Goal: Communication & Community: Answer question/provide support

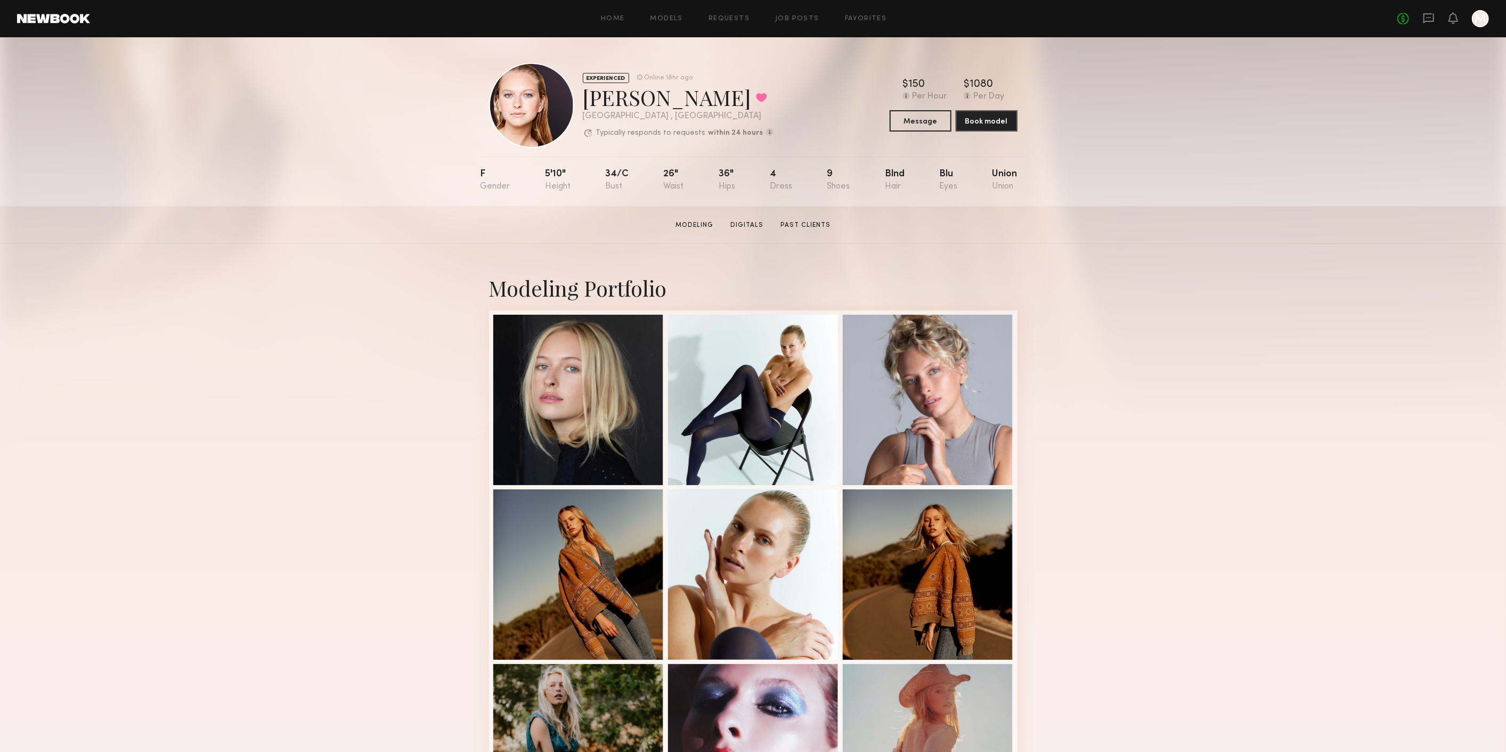
click at [1420, 23] on div "No fees up to $5,000 M" at bounding box center [1443, 18] width 92 height 17
click at [1421, 20] on div "No fees up to $5,000 M" at bounding box center [1443, 18] width 92 height 17
click at [1427, 19] on icon at bounding box center [1429, 18] width 12 height 12
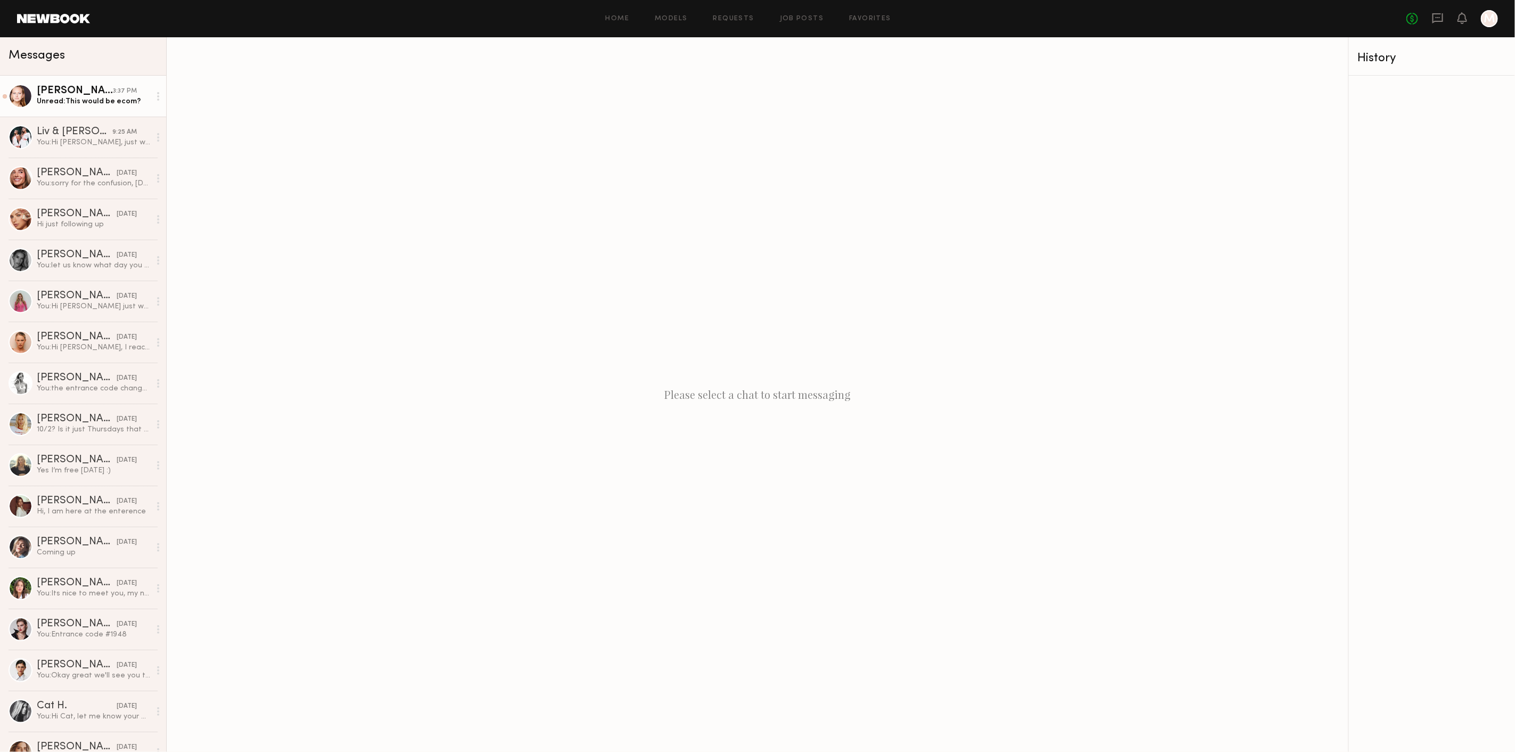
click at [115, 98] on div "Unread: This would be ecom?" at bounding box center [93, 101] width 113 height 10
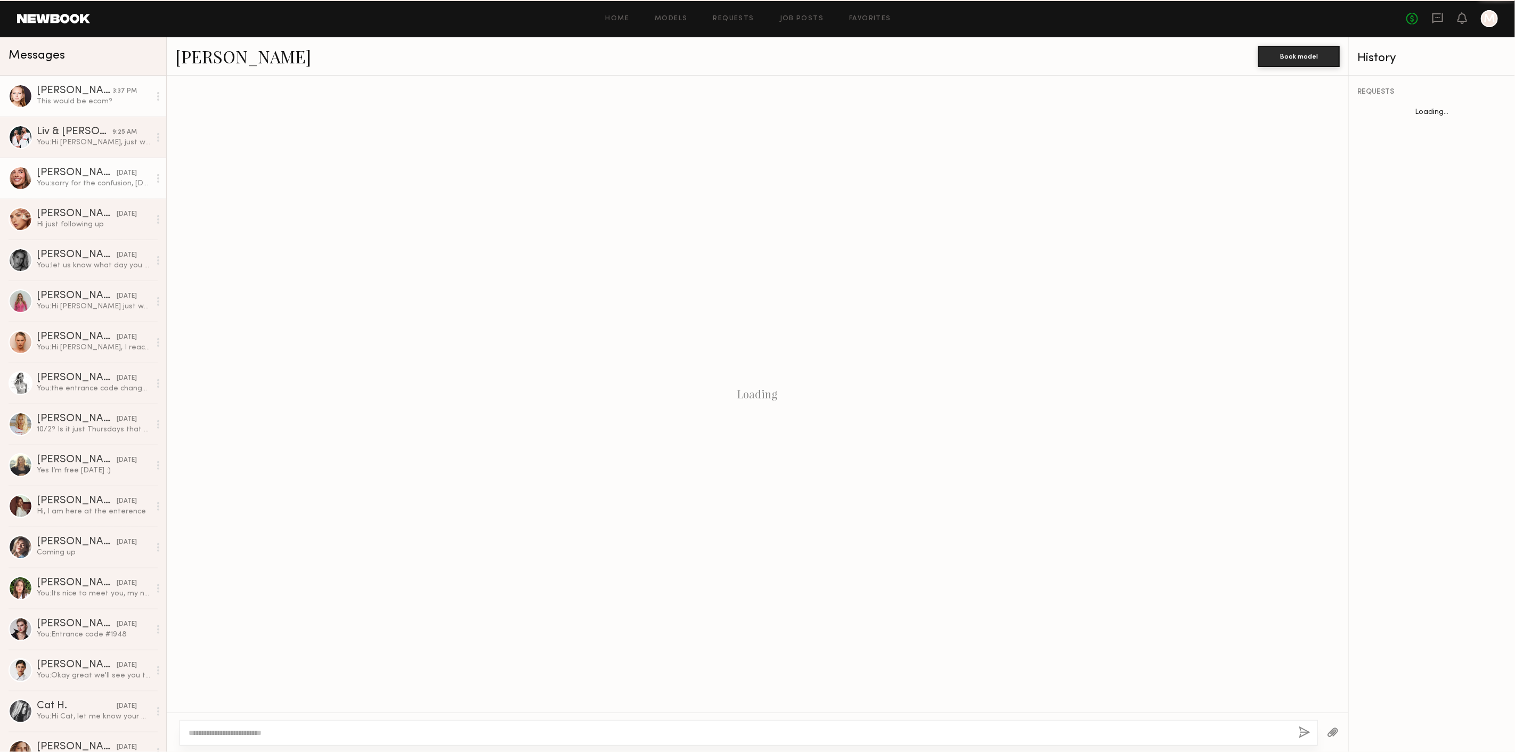
scroll to position [289, 0]
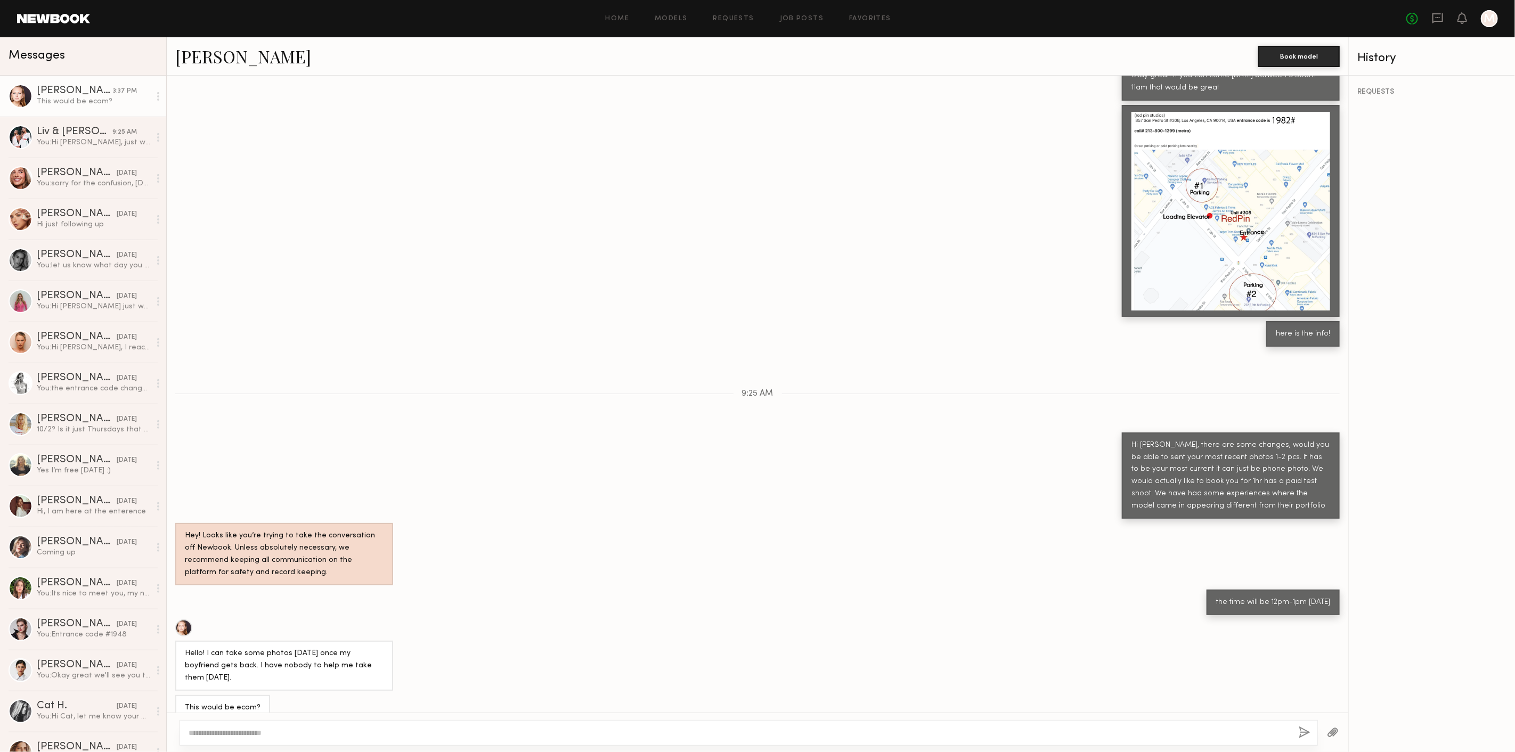
click at [306, 734] on textarea at bounding box center [740, 733] width 1102 height 11
type textarea "**********"
click at [1302, 727] on button "button" at bounding box center [1306, 733] width 12 height 13
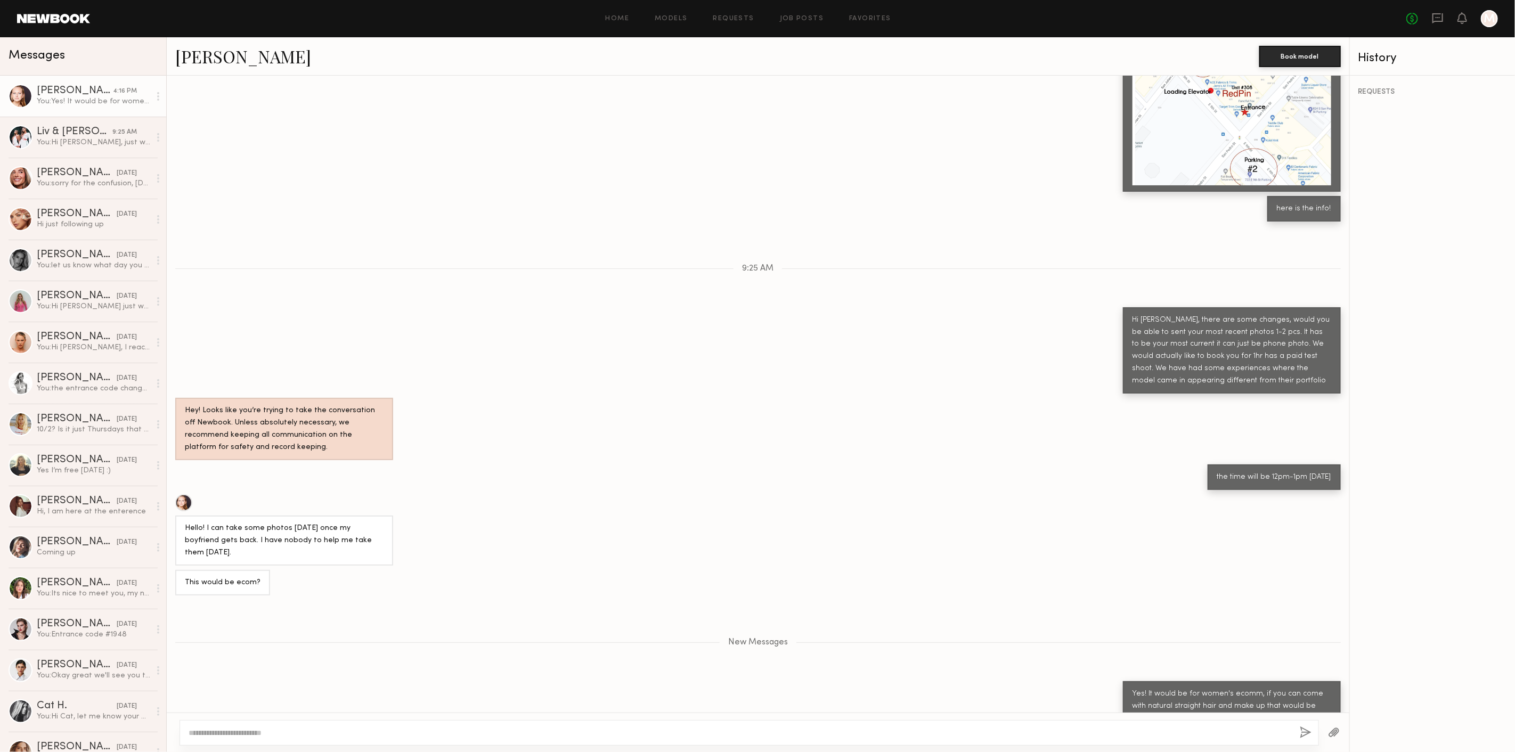
scroll to position [413, 0]
click at [379, 727] on div at bounding box center [750, 733] width 1140 height 26
click at [300, 734] on textarea at bounding box center [740, 733] width 1103 height 11
drag, startPoint x: 377, startPoint y: 542, endPoint x: 216, endPoint y: 538, distance: 160.9
click at [216, 538] on div "Hello! I can take some photos [DATE] once my boyfriend gets back. I have nobody…" at bounding box center [284, 541] width 199 height 37
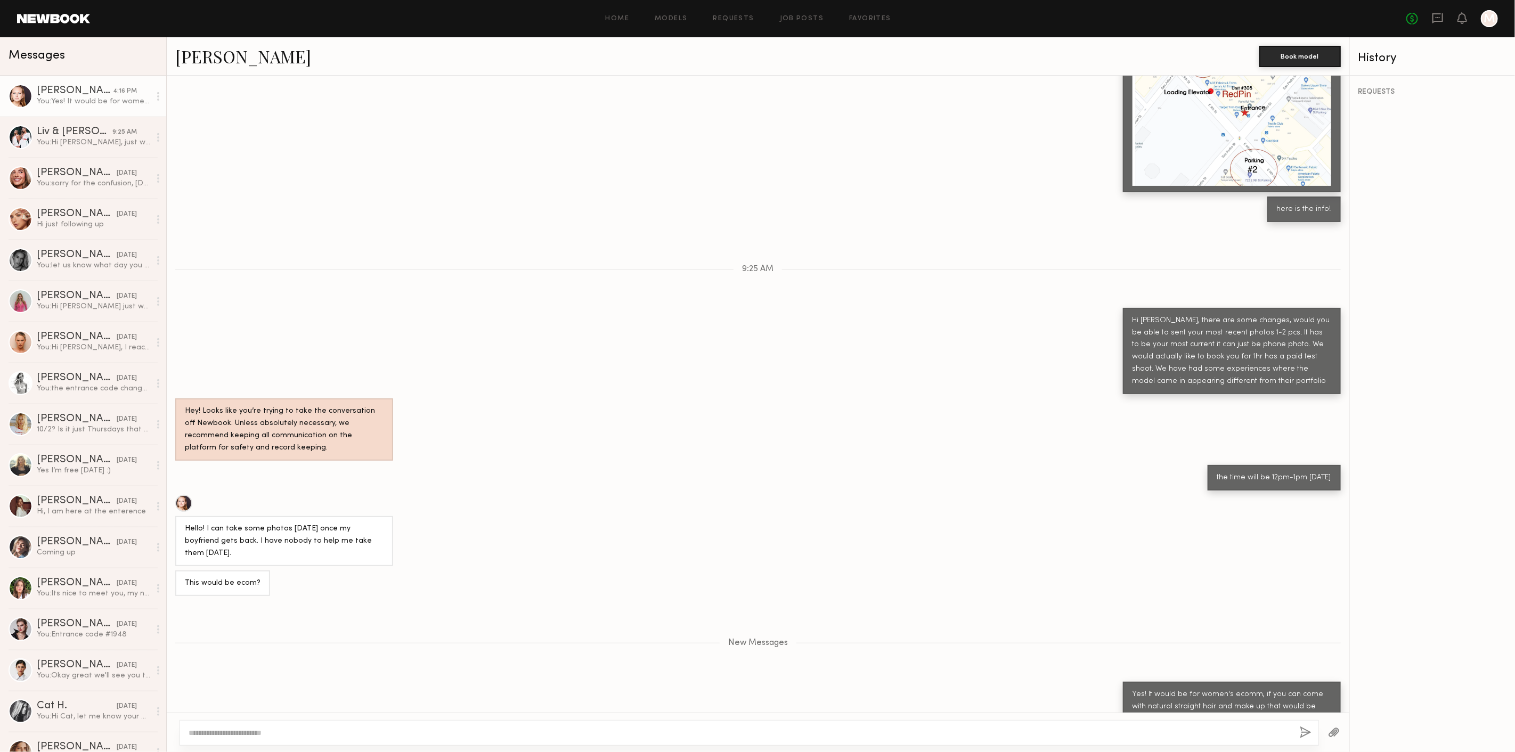
click at [313, 548] on div "Hello! I can take some photos [DATE] once my boyfriend gets back. I have nobody…" at bounding box center [284, 541] width 218 height 50
click at [286, 731] on textarea at bounding box center [740, 733] width 1103 height 11
type textarea "*"
click at [210, 55] on link "Savanna G." at bounding box center [243, 56] width 136 height 23
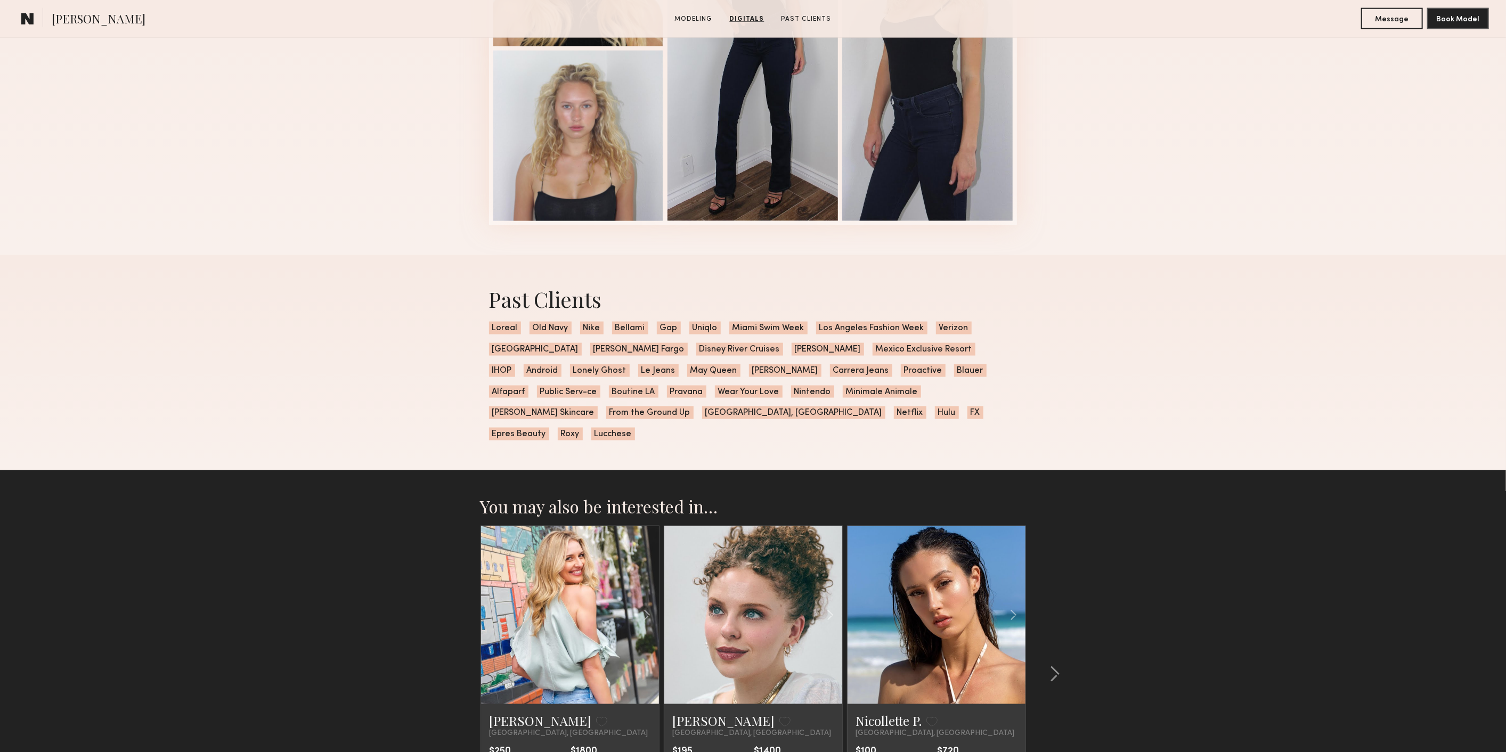
scroll to position [1400, 0]
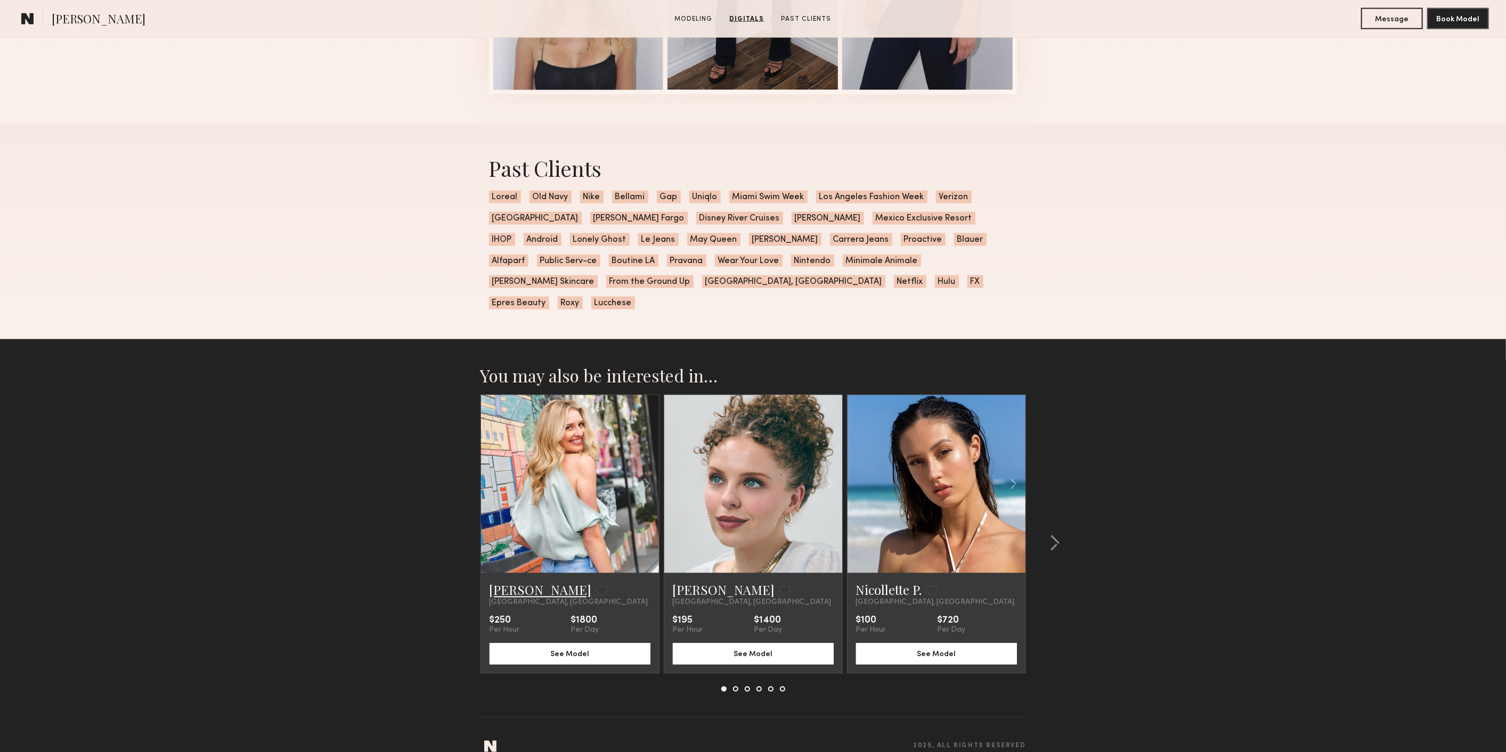
click at [519, 582] on link "Amy H." at bounding box center [541, 590] width 102 height 17
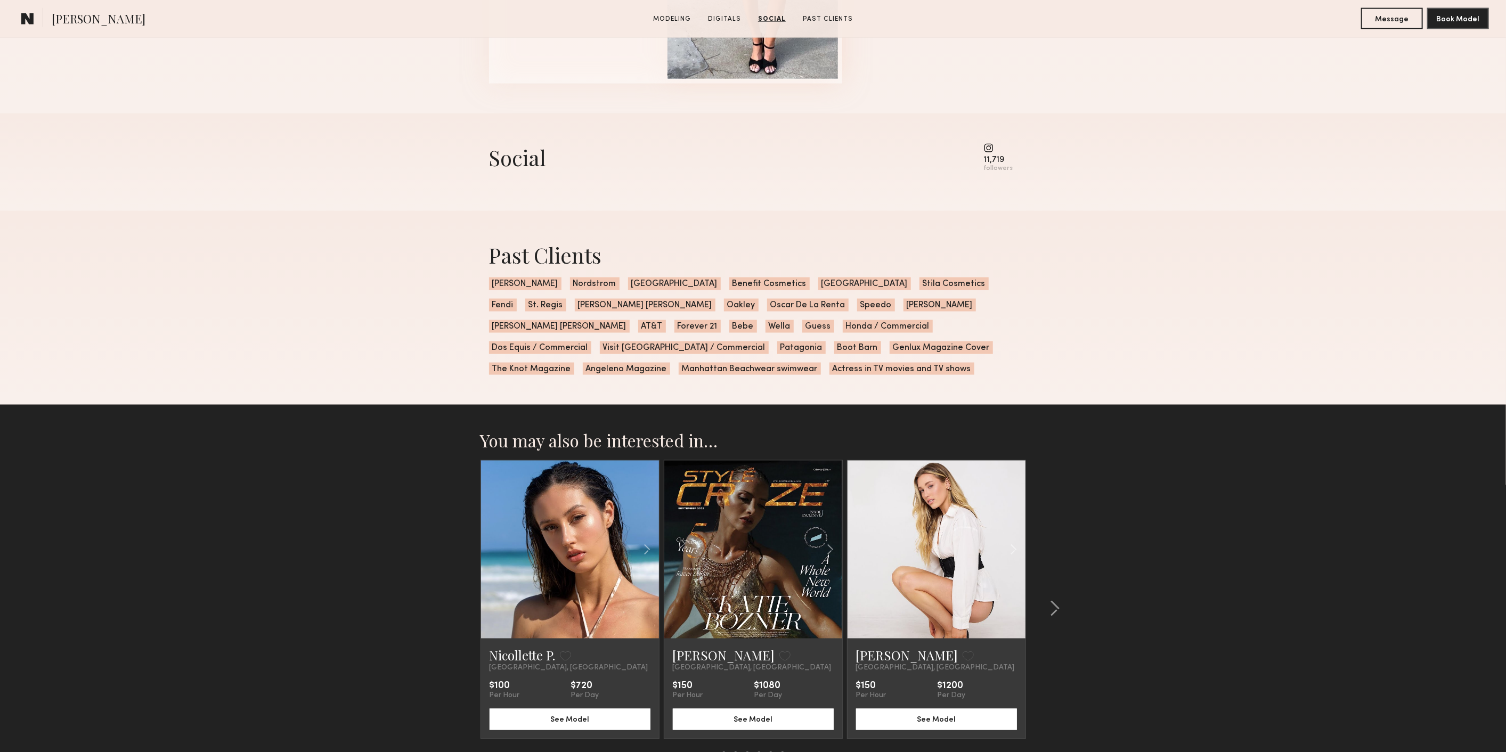
scroll to position [1497, 0]
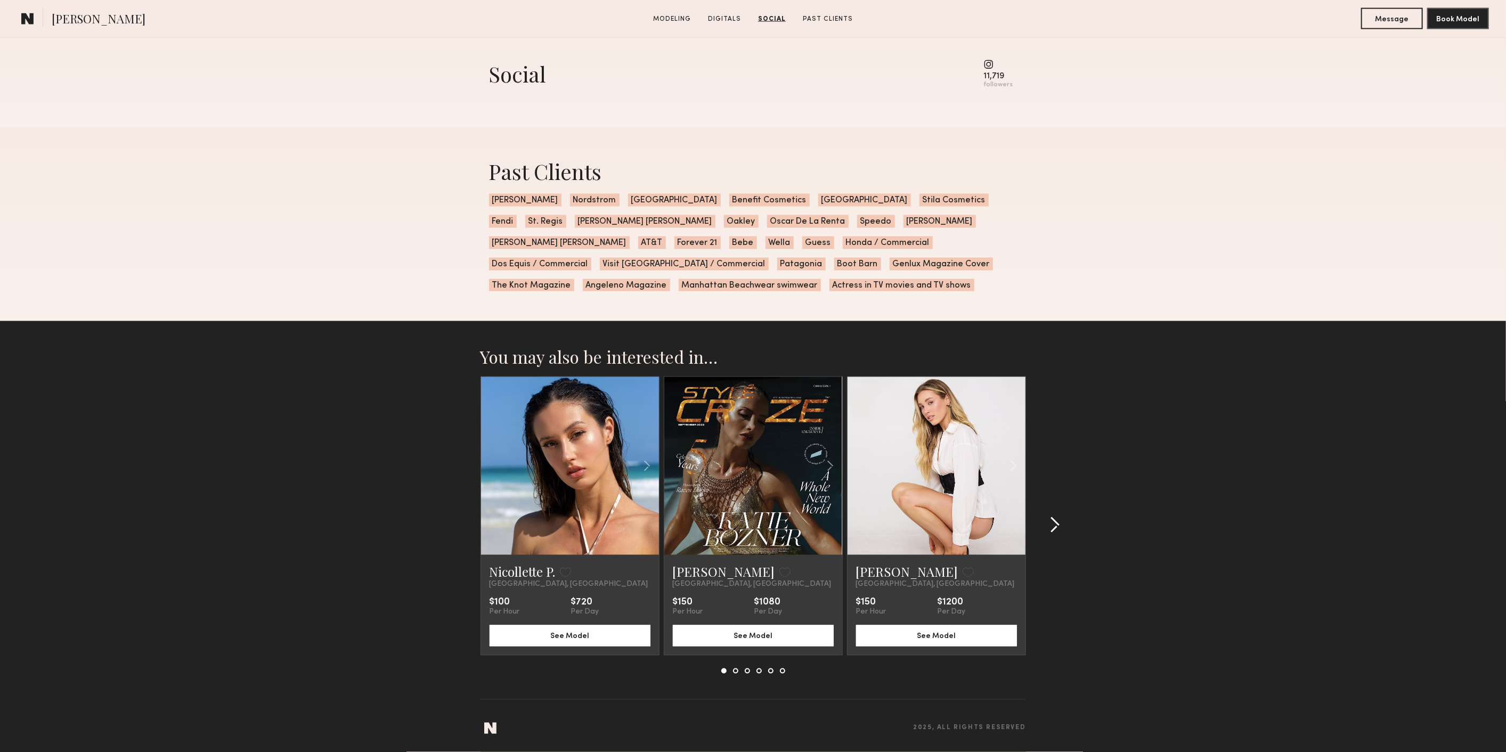
click at [1047, 527] on button at bounding box center [1051, 525] width 17 height 17
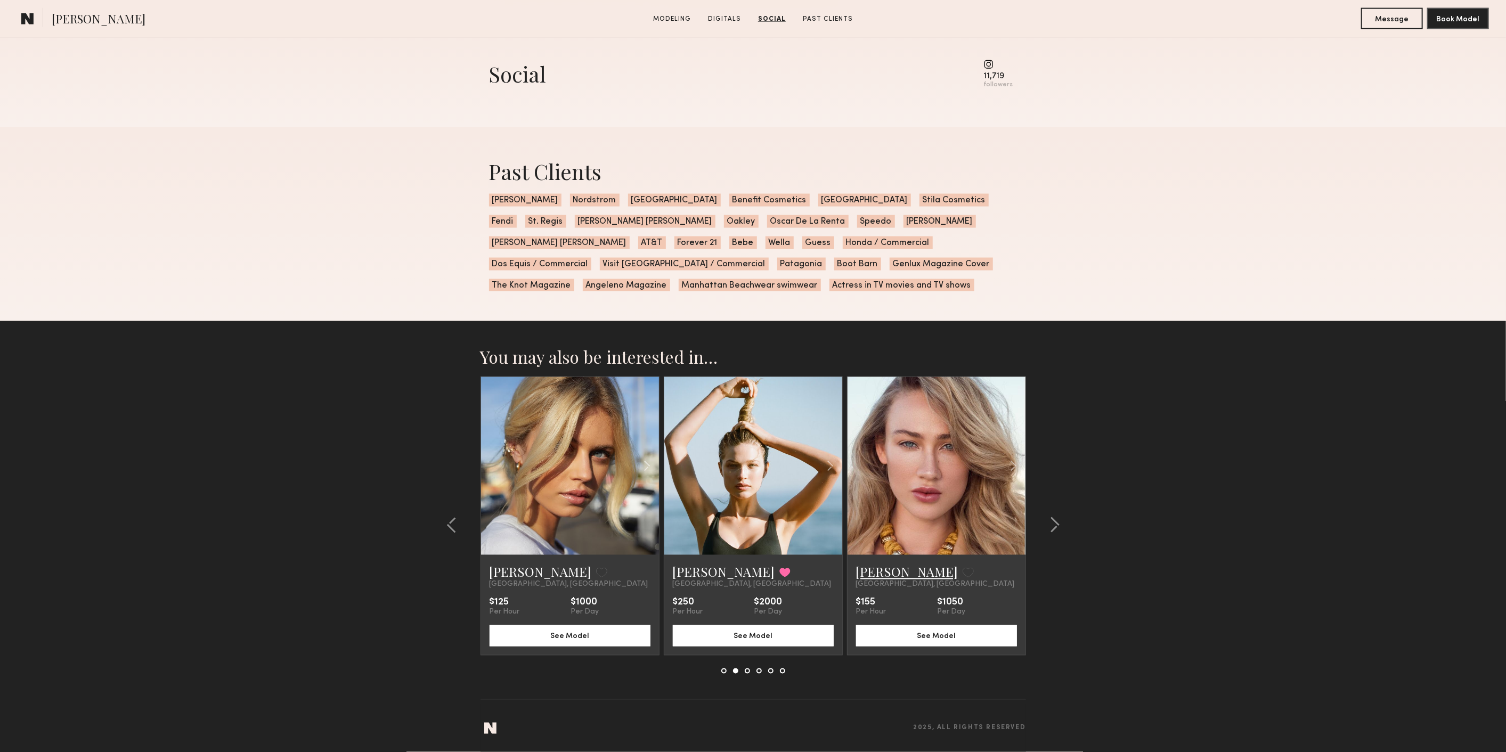
click at [882, 568] on link "[PERSON_NAME]" at bounding box center [907, 572] width 102 height 17
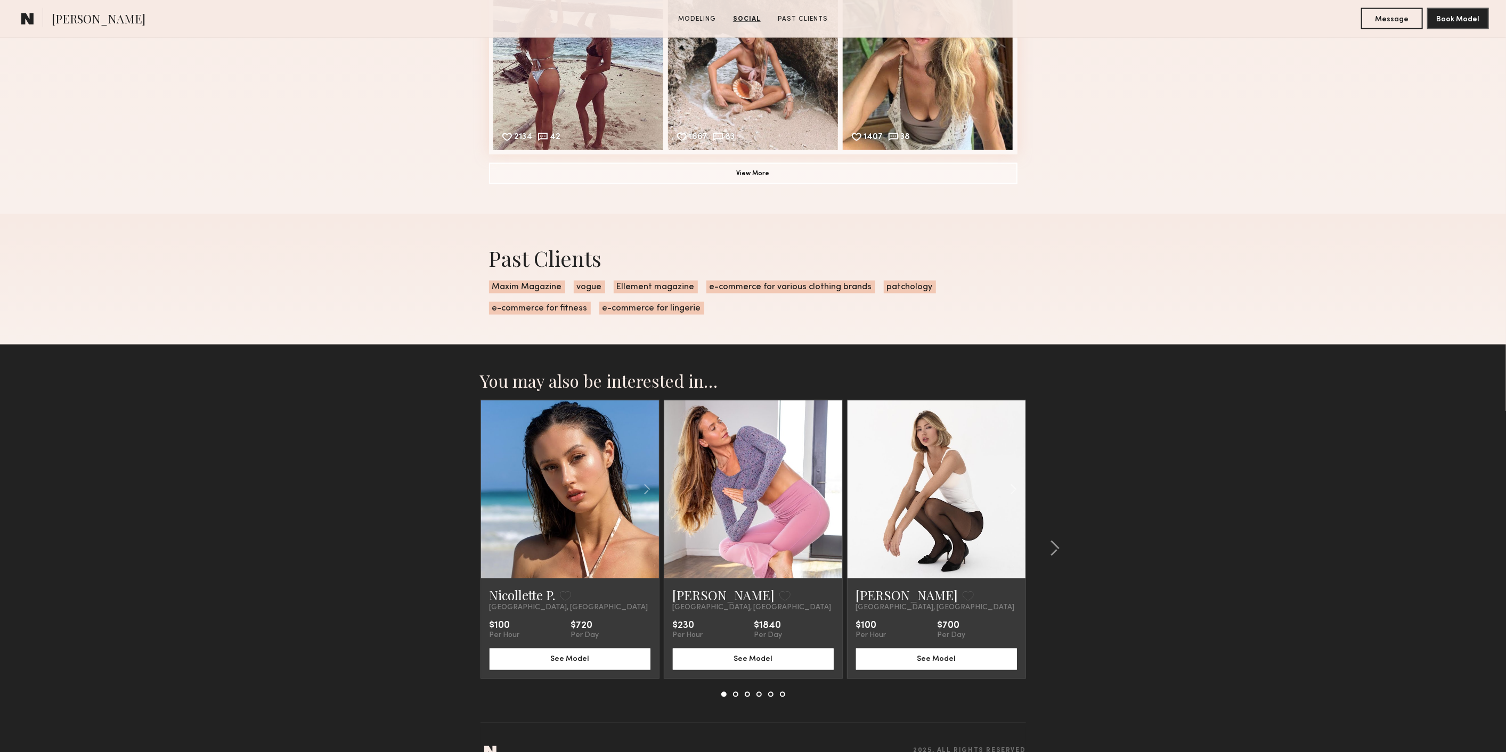
scroll to position [1376, 0]
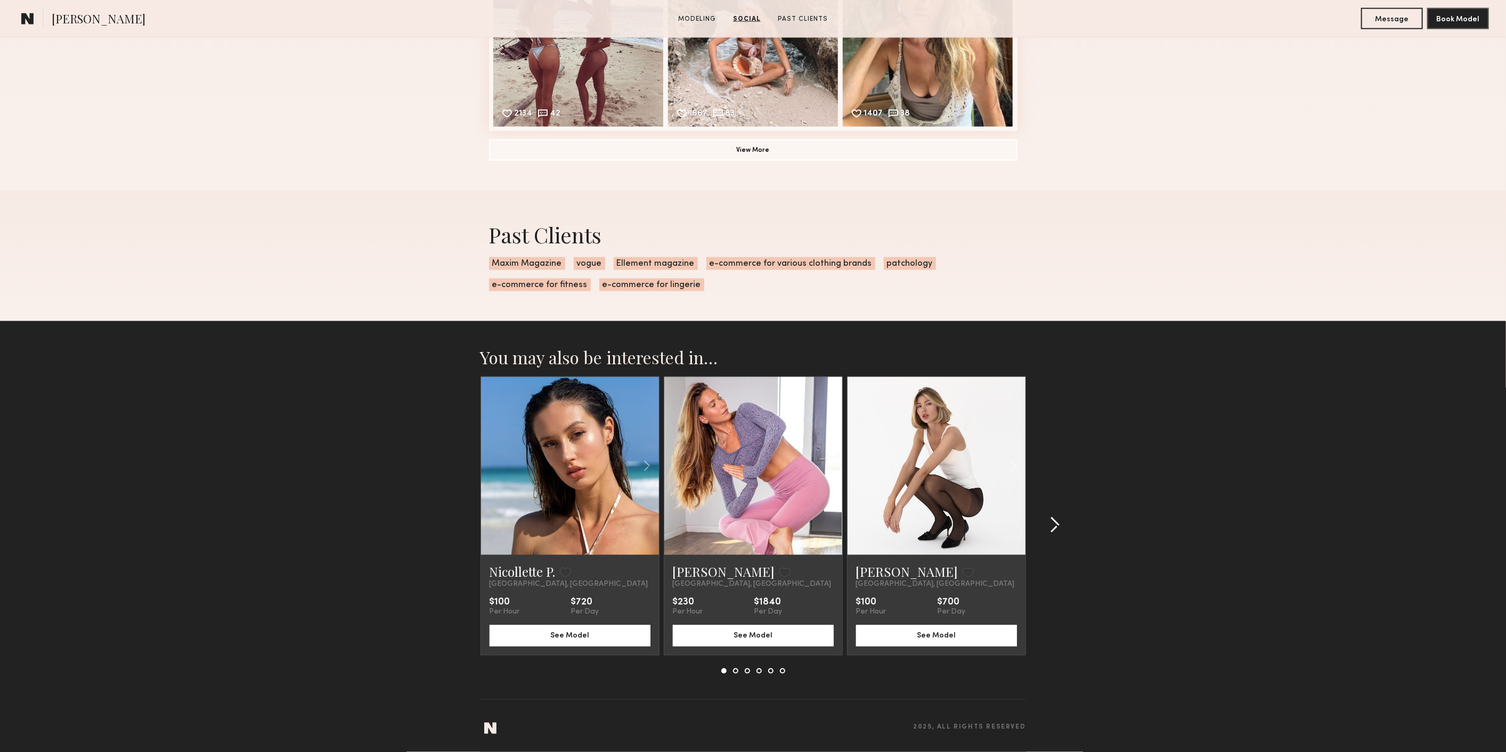
click at [1051, 521] on common-icon at bounding box center [1055, 525] width 11 height 17
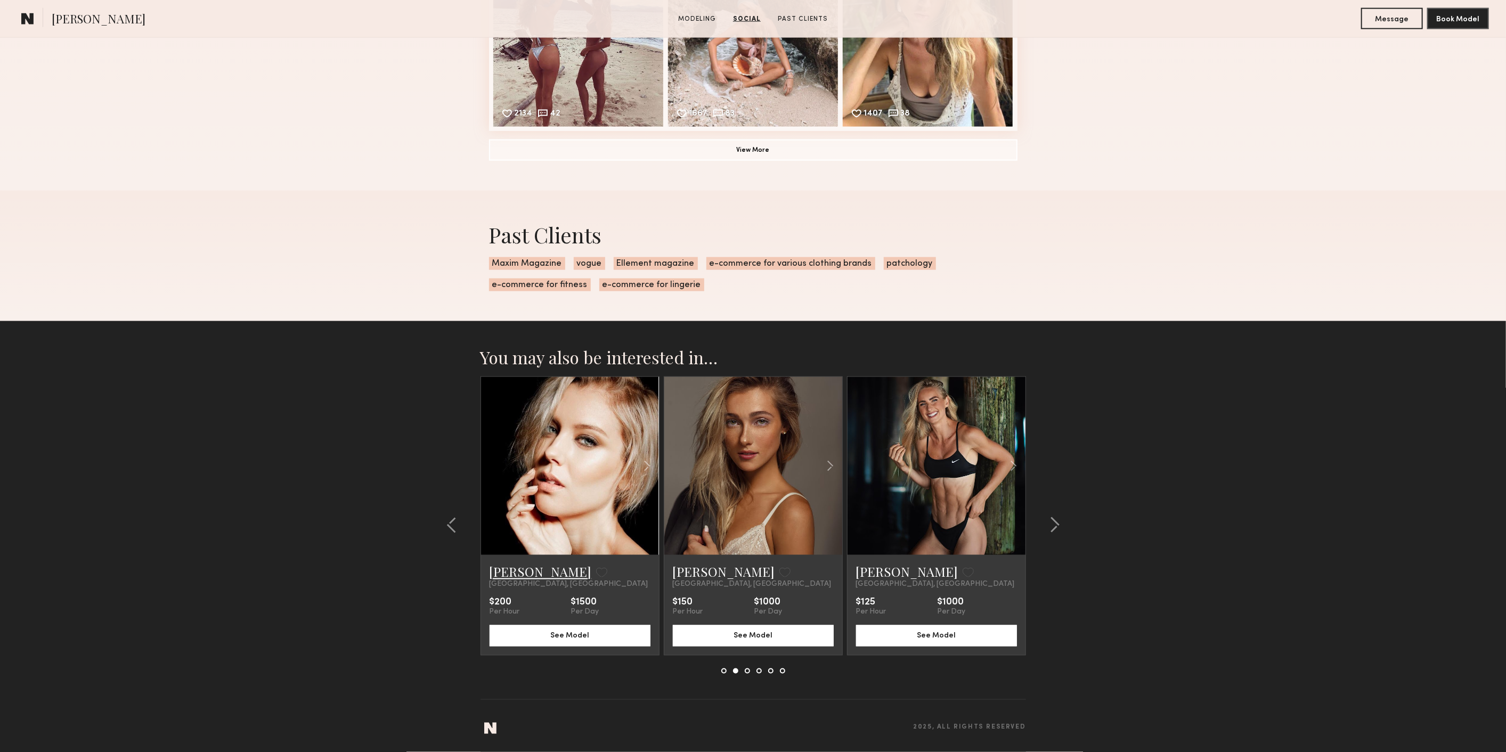
click at [520, 572] on link "Taylor R." at bounding box center [541, 572] width 102 height 17
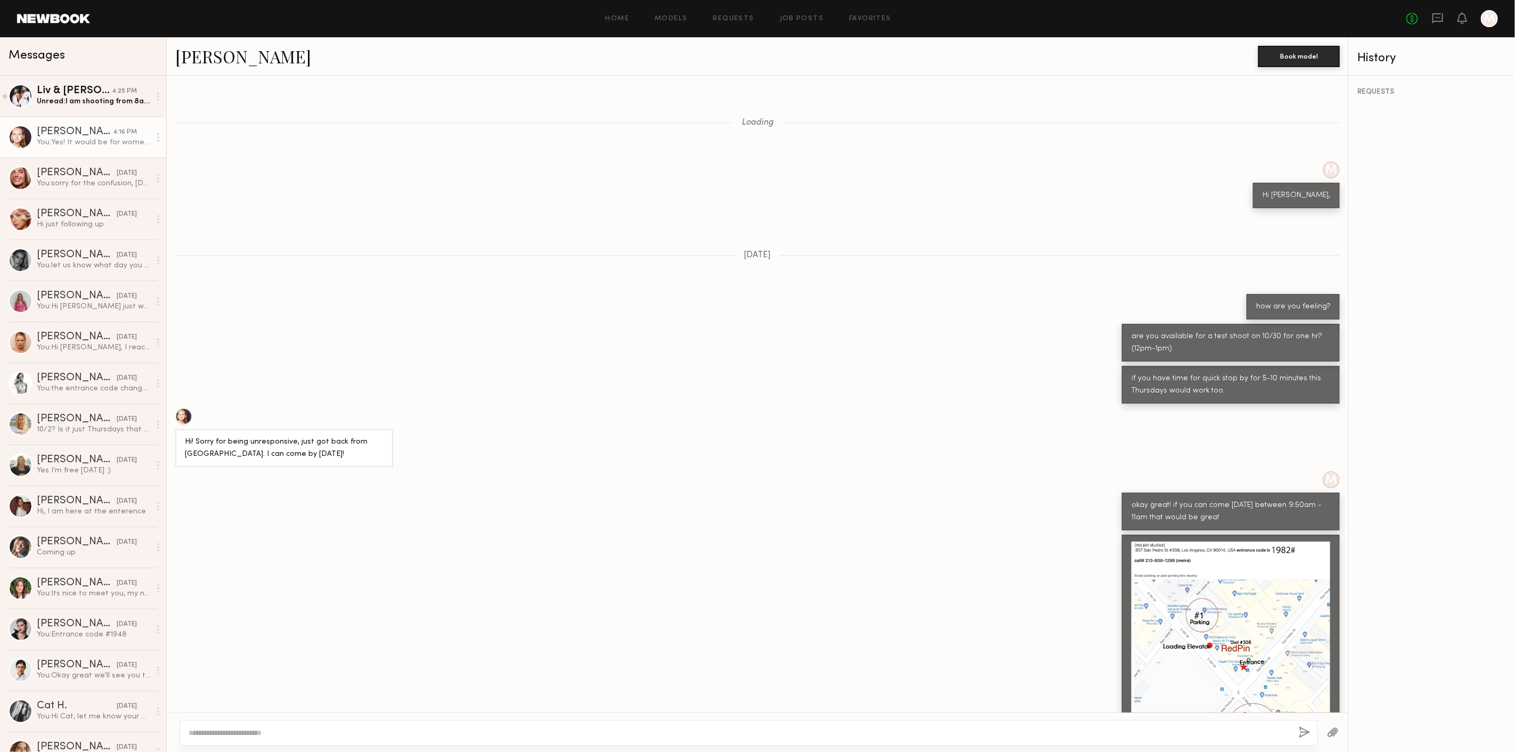
scroll to position [555, 0]
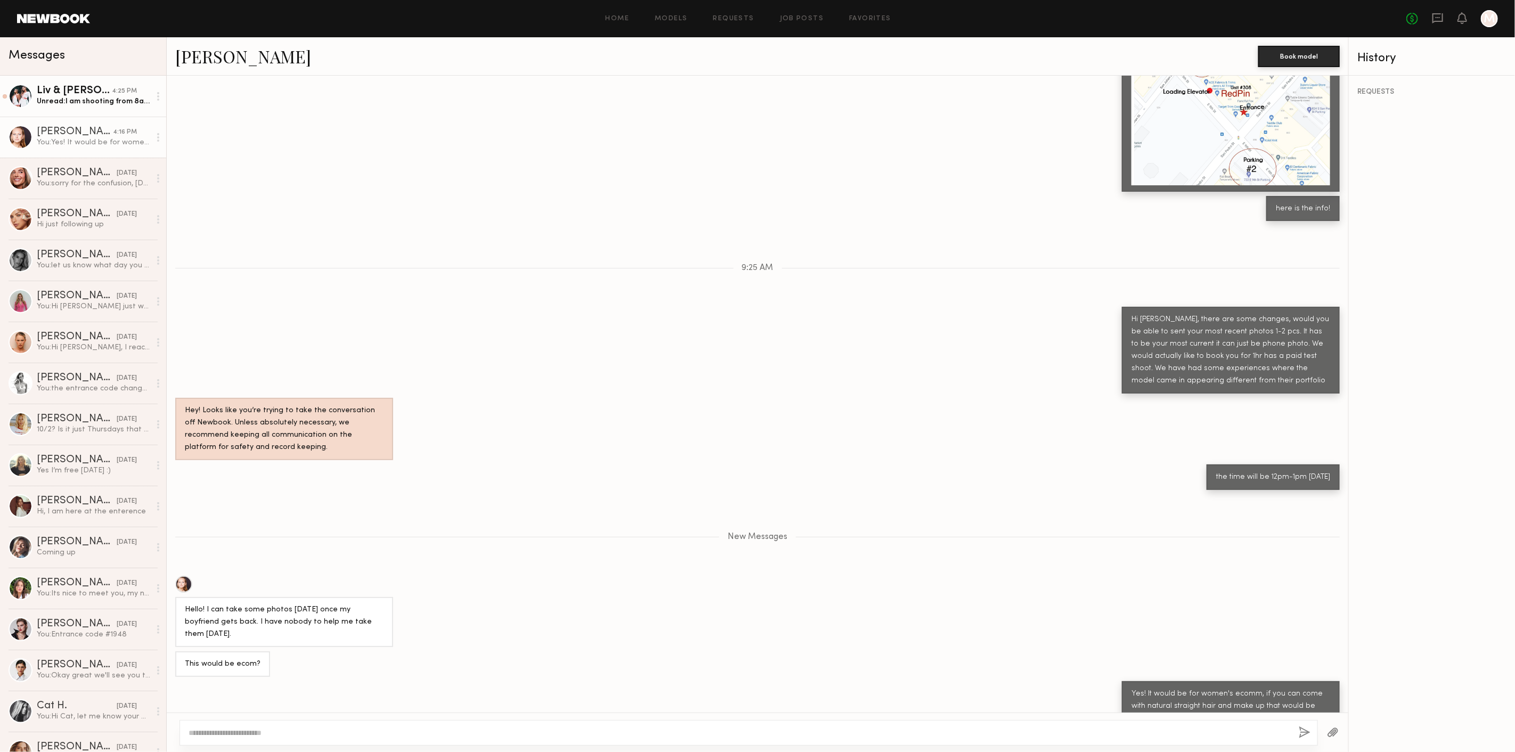
click at [136, 115] on link "Liv & [PERSON_NAME] 4:25 PM Unread: I am shooting from 8am-6pm on the 23rd. Wou…" at bounding box center [83, 96] width 166 height 41
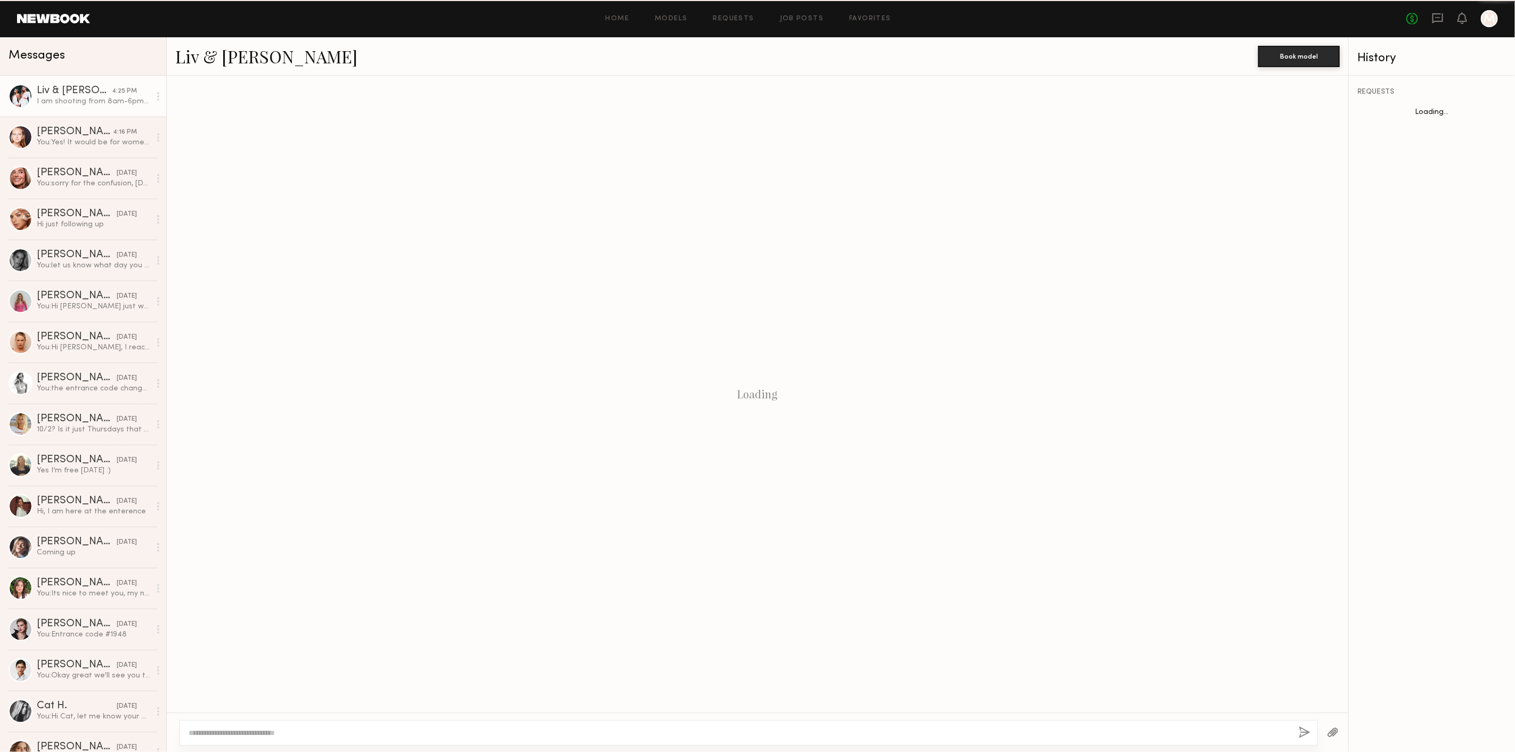
scroll to position [630, 0]
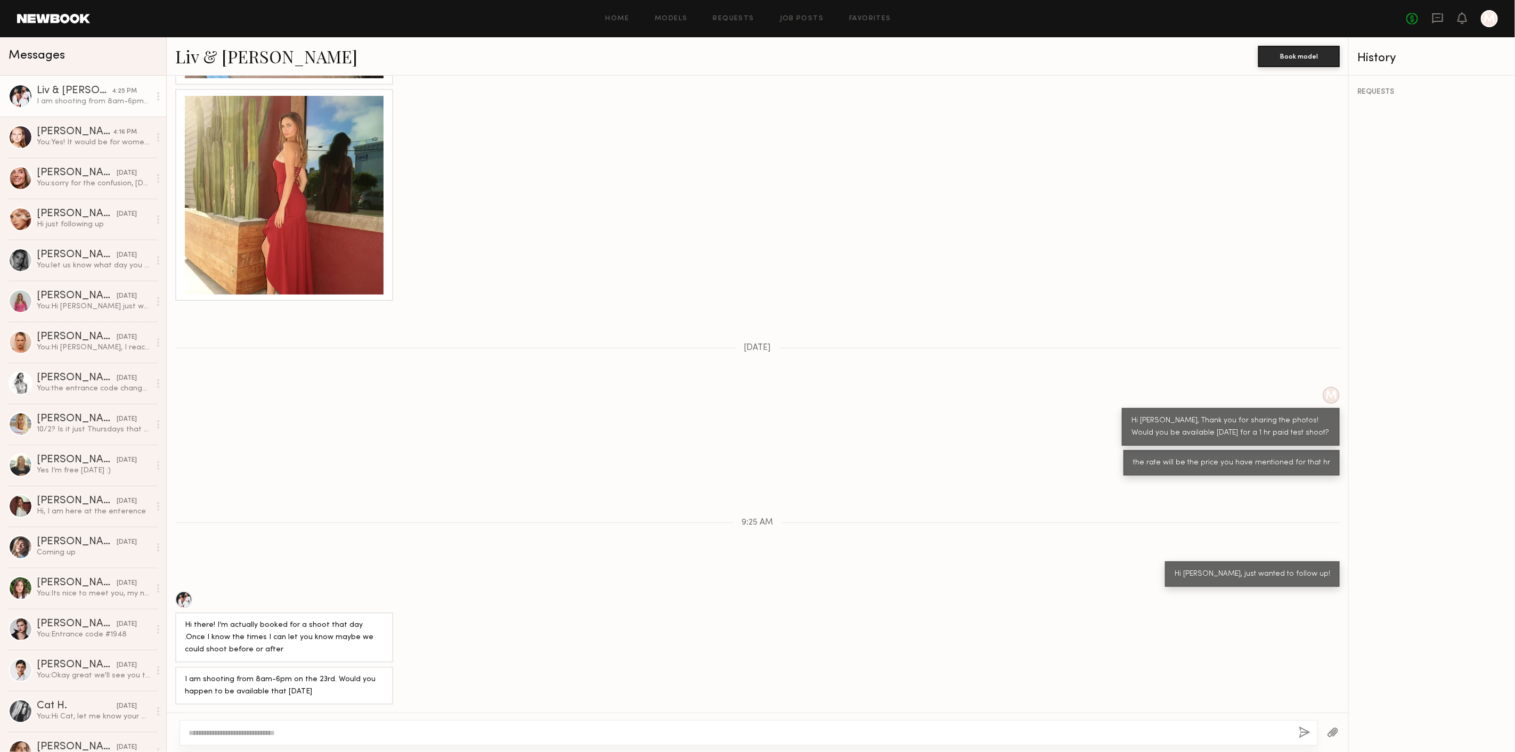
click at [343, 727] on div at bounding box center [749, 733] width 1138 height 26
click at [335, 738] on textarea at bounding box center [740, 733] width 1102 height 11
click at [333, 695] on div "I am shooting from 8am-6pm on the 23rd. Would you happen to be available that F…" at bounding box center [284, 686] width 199 height 25
drag, startPoint x: 329, startPoint y: 692, endPoint x: 185, endPoint y: 682, distance: 143.6
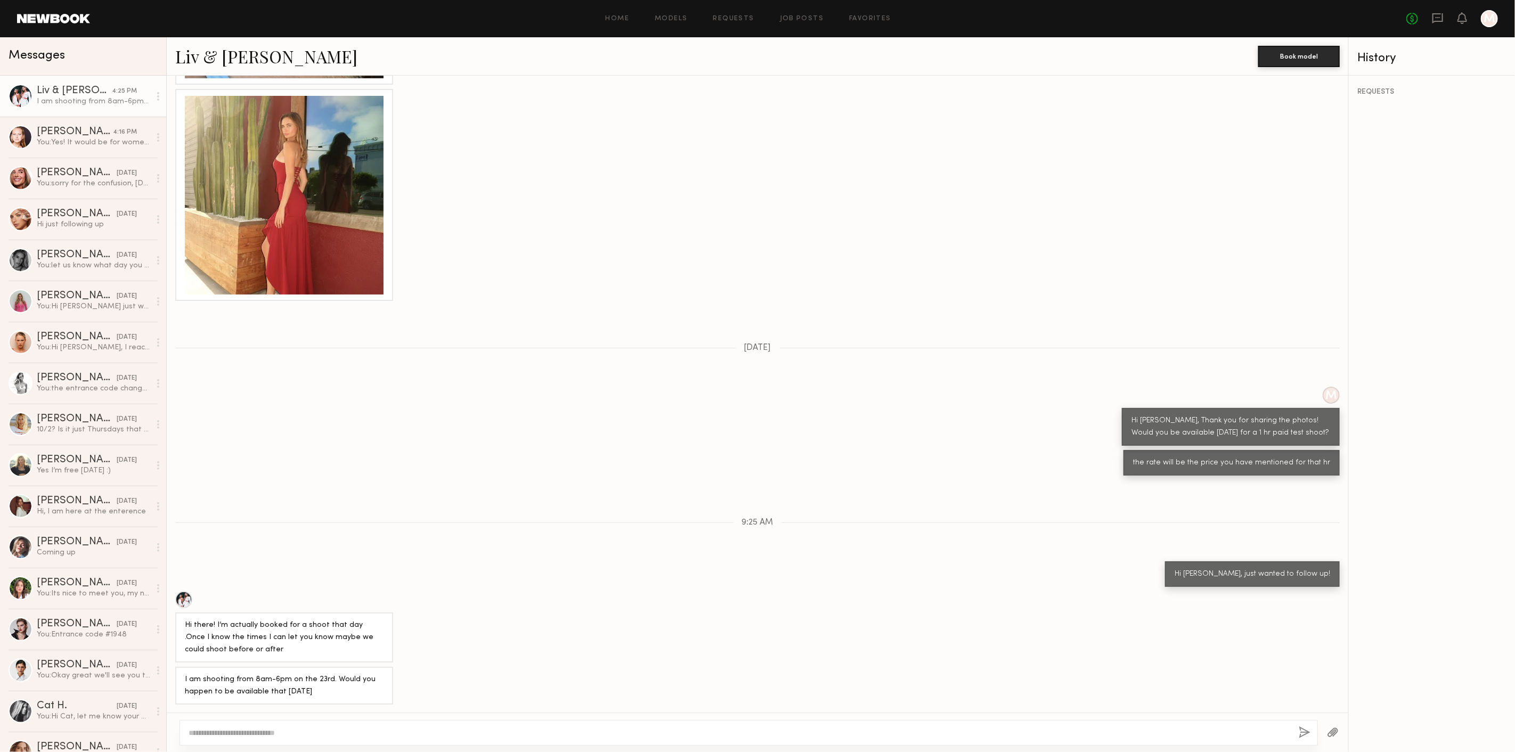
click at [185, 682] on div "I am shooting from 8am-6pm on the 23rd. Would you happen to be available that F…" at bounding box center [284, 686] width 199 height 25
drag, startPoint x: 253, startPoint y: 650, endPoint x: 177, endPoint y: 628, distance: 78.5
click at [174, 622] on div "Hi there! I’m actually booked for a shoot that day .Once I know the times I can…" at bounding box center [758, 626] width 1182 height 71
copy div "Hi there! I’m actually booked for a shoot that day .Once I know the times I can…"
drag, startPoint x: 281, startPoint y: 646, endPoint x: 266, endPoint y: 649, distance: 15.3
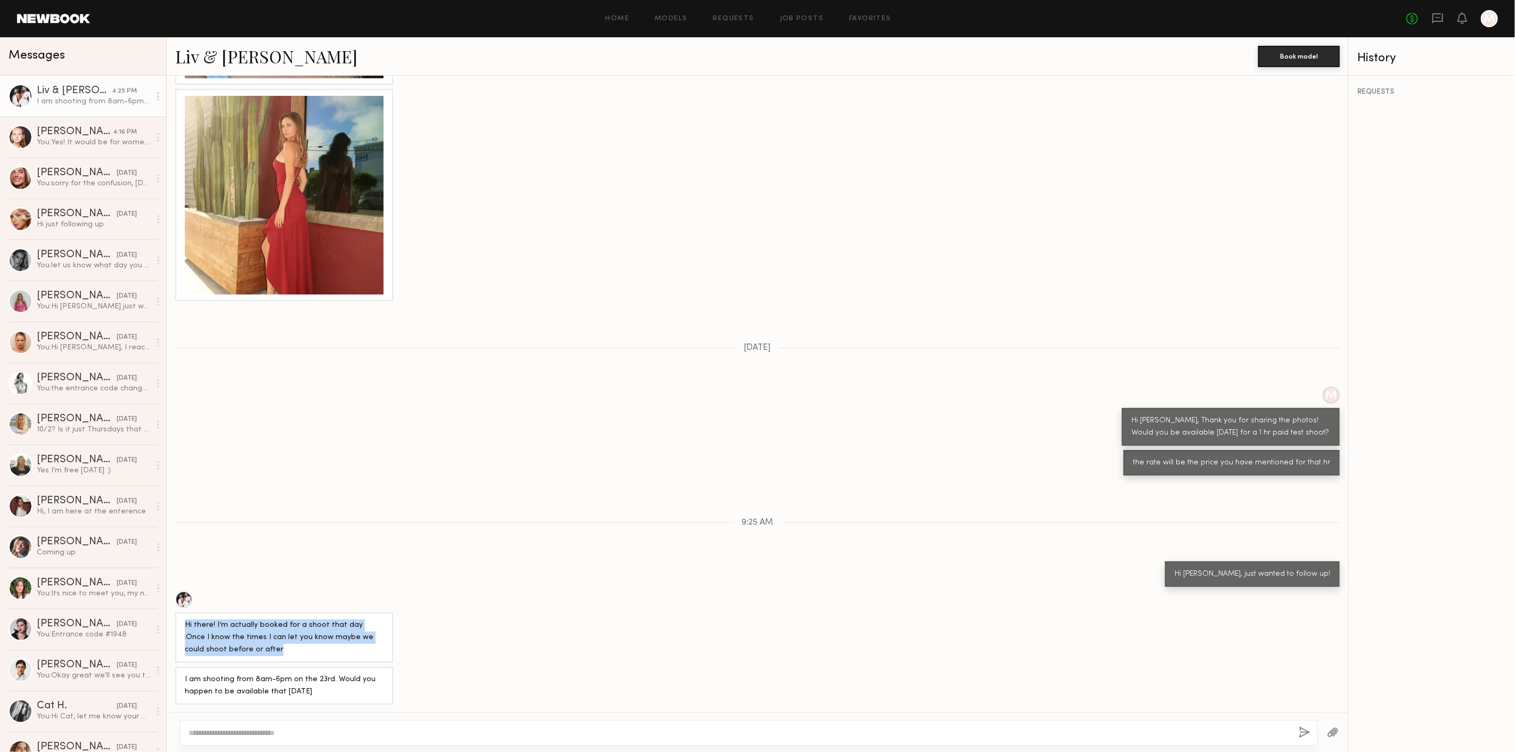
click at [281, 646] on div "Hi there! I’m actually booked for a shoot that day .Once I know the times I can…" at bounding box center [284, 638] width 199 height 37
drag, startPoint x: 259, startPoint y: 650, endPoint x: 179, endPoint y: 624, distance: 84.6
click at [179, 624] on div "Hi there! I’m actually booked for a shoot that day .Once I know the times I can…" at bounding box center [284, 638] width 218 height 50
copy div "Hi there! I’m actually booked for a shoot that day .Once I know the times I can…"
click at [333, 698] on div "I am shooting from 8am-6pm on the 23rd. Would you happen to be available that F…" at bounding box center [284, 686] width 218 height 38
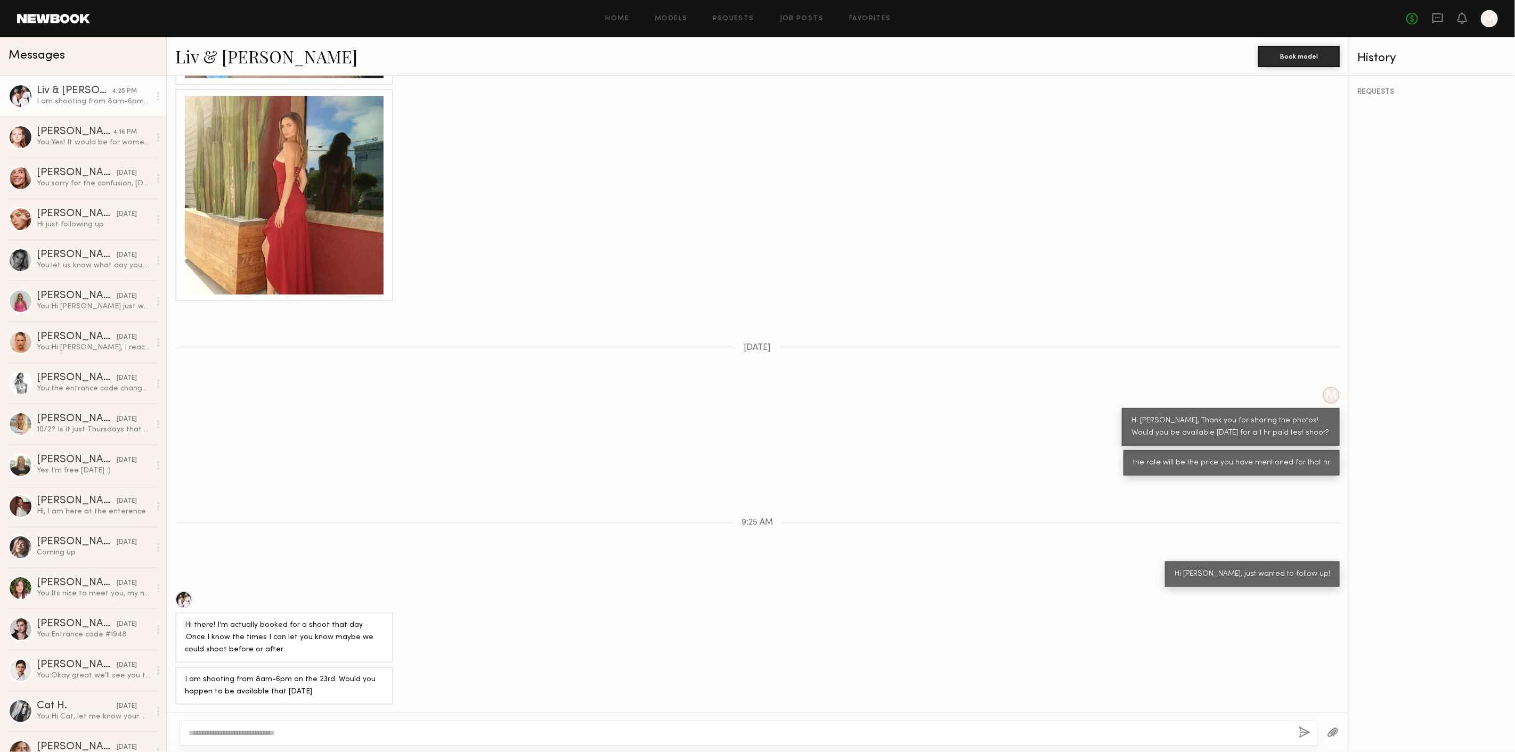
drag, startPoint x: 337, startPoint y: 692, endPoint x: 176, endPoint y: 665, distance: 162.6
click at [176, 665] on div "Loading M Hi Would you be able to let me know who I am speaking with since two …" at bounding box center [758, 394] width 1182 height 637
copy div "I am shooting from 8am-6pm on the 23rd. Would you happen to be available that F…"
